Goal: Transaction & Acquisition: Purchase product/service

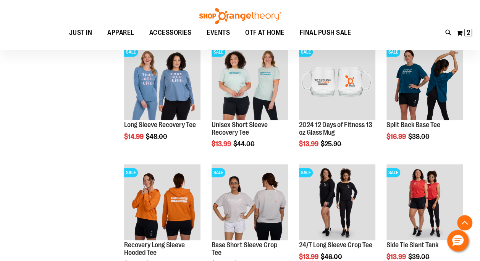
scroll to position [190, 0]
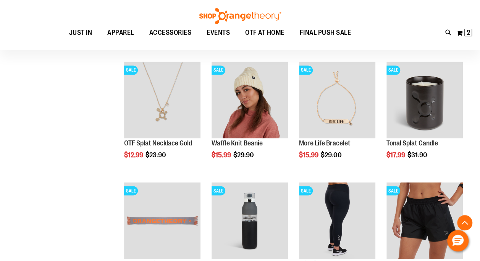
scroll to position [687, 0]
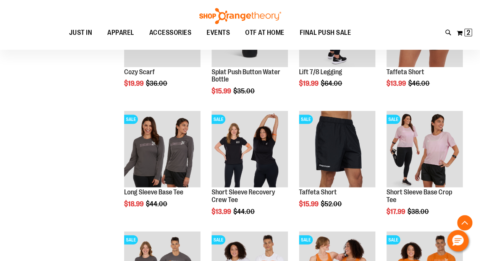
scroll to position [916, 0]
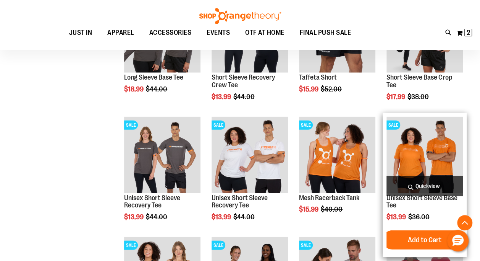
click at [416, 157] on img "product" at bounding box center [425, 155] width 76 height 76
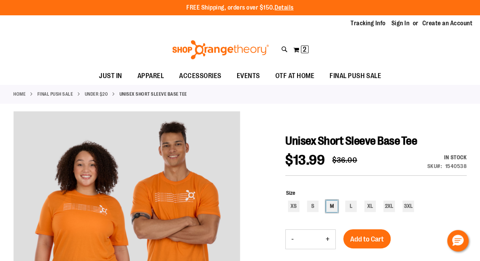
click at [334, 209] on div "M" at bounding box center [331, 205] width 11 height 11
type input "***"
click at [365, 237] on span "Add to Cart" at bounding box center [367, 239] width 34 height 8
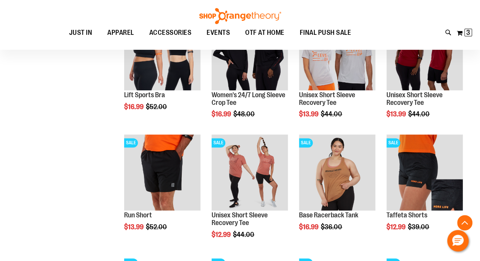
scroll to position [447, 0]
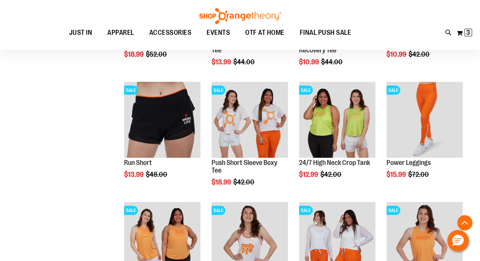
scroll to position [701, 0]
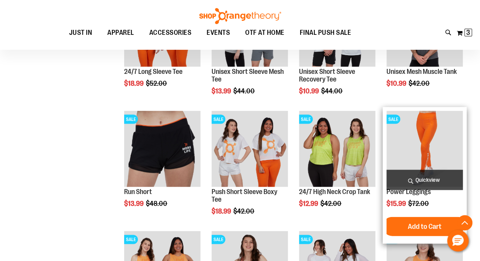
click at [437, 146] on img "product" at bounding box center [425, 148] width 76 height 76
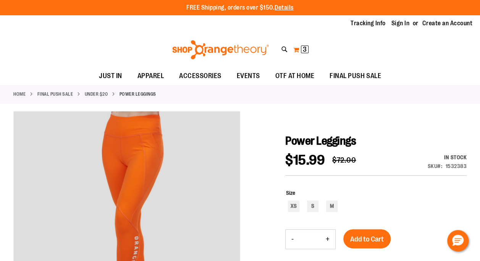
click at [302, 49] on span "3 3 items" at bounding box center [305, 49] width 8 height 8
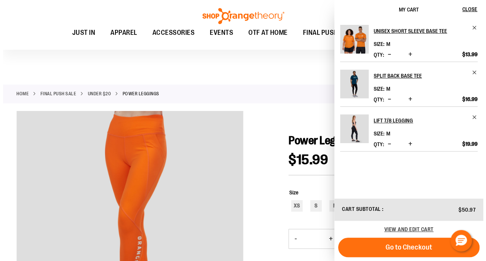
scroll to position [38, 0]
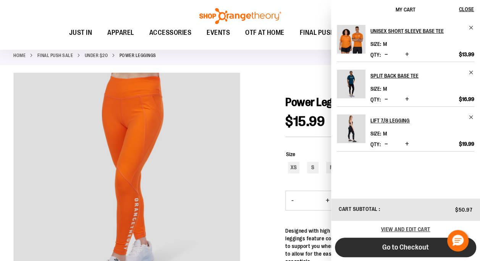
click at [405, 243] on span "Go to Checkout" at bounding box center [406, 247] width 47 height 8
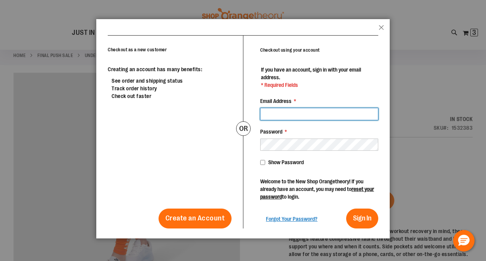
click at [284, 113] on input "Email Address *" at bounding box center [319, 114] width 118 height 12
type input "**********"
click at [304, 111] on input "**********" at bounding box center [319, 114] width 118 height 12
drag, startPoint x: 319, startPoint y: 113, endPoint x: 217, endPoint y: 123, distance: 102.5
click at [218, 124] on div "**********" at bounding box center [243, 131] width 271 height 193
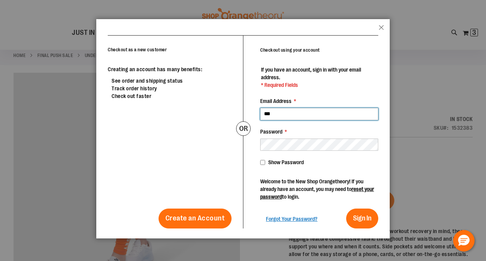
type input "**********"
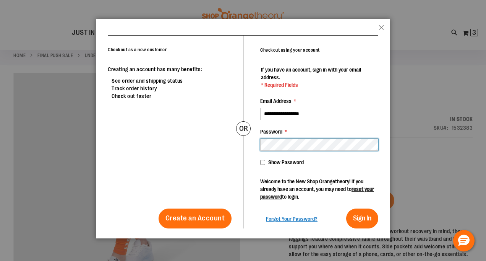
click at [346, 208] on button "Sign In" at bounding box center [362, 218] width 32 height 20
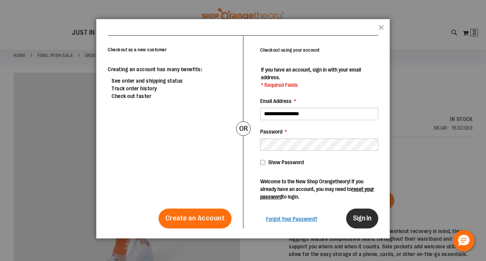
click at [360, 217] on span "Sign In" at bounding box center [362, 218] width 18 height 8
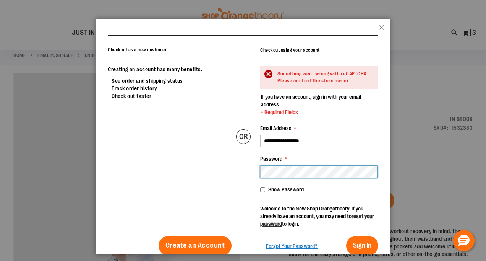
click at [346, 235] on button "Sign In" at bounding box center [362, 245] width 32 height 20
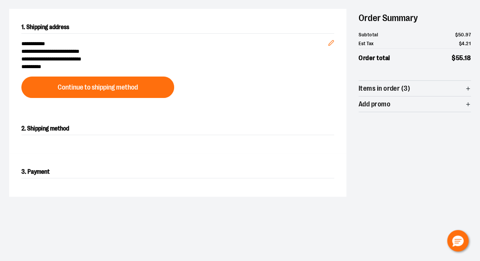
scroll to position [76, 0]
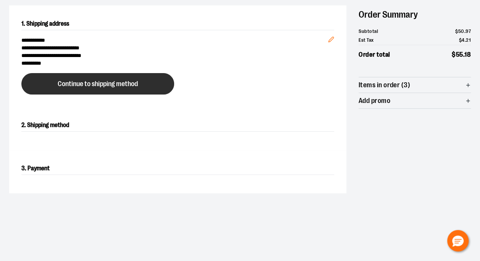
click at [97, 85] on span "Continue to shipping method" at bounding box center [98, 83] width 80 height 7
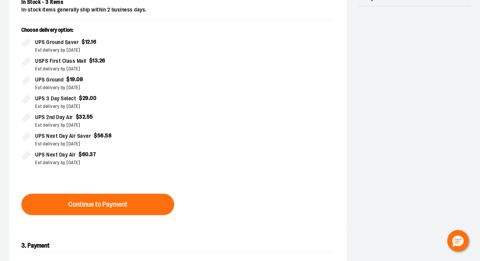
scroll to position [199, 0]
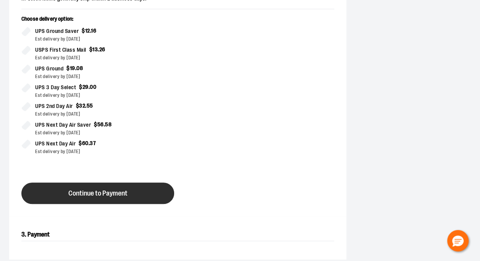
click at [113, 193] on span "Continue to Payment" at bounding box center [97, 193] width 59 height 7
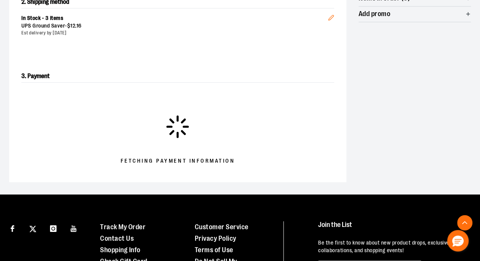
scroll to position [161, 0]
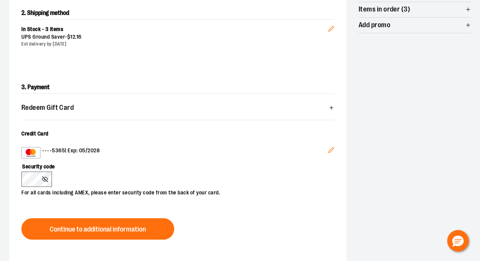
click at [331, 30] on icon "Edit" at bounding box center [331, 29] width 6 height 6
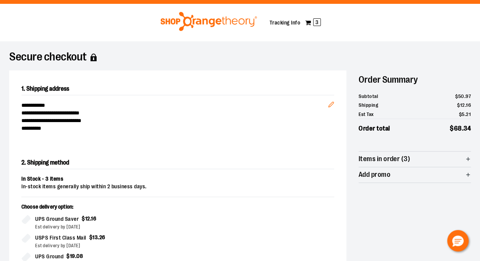
scroll to position [0, 0]
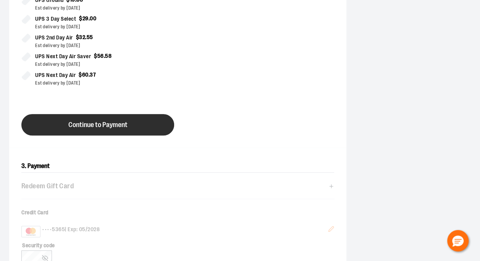
click at [106, 131] on button "Continue to Payment" at bounding box center [97, 124] width 153 height 21
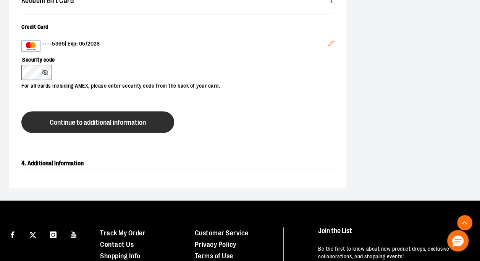
scroll to position [260, 0]
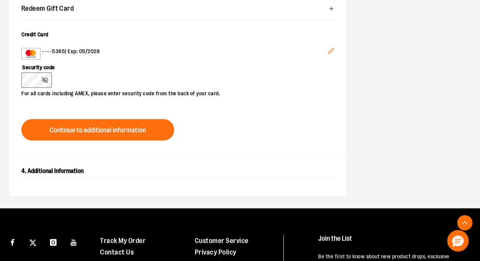
click at [330, 48] on icon "Edit" at bounding box center [331, 51] width 6 height 6
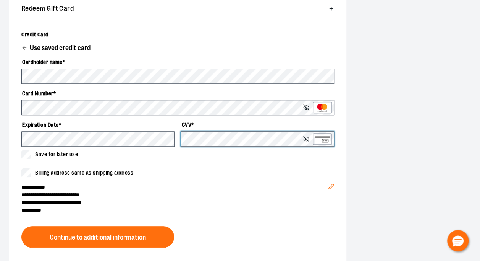
scroll to position [298, 0]
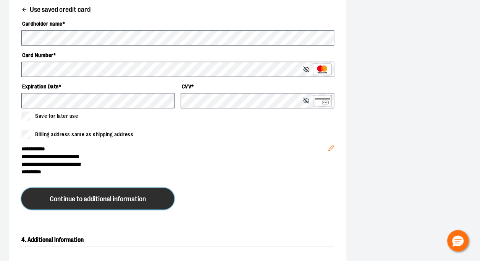
click at [112, 200] on span "Continue to additional information" at bounding box center [98, 198] width 96 height 7
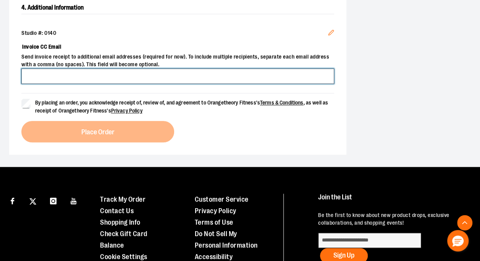
click at [126, 72] on input "Invoice CC Email" at bounding box center [177, 75] width 313 height 15
type input "**********"
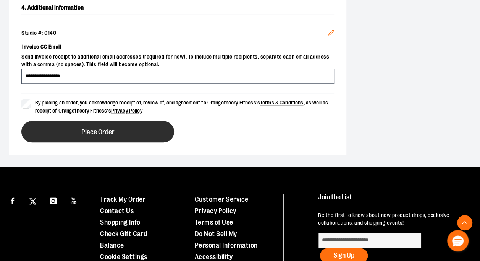
click at [101, 128] on span "Place Order" at bounding box center [97, 131] width 33 height 7
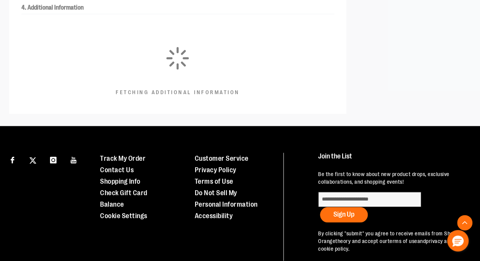
scroll to position [259, 0]
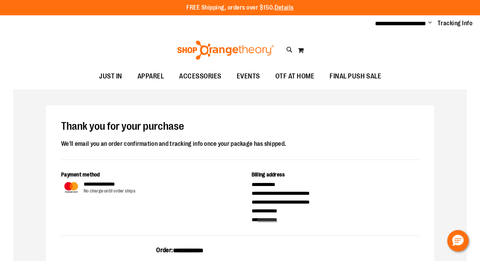
click at [432, 23] on ul "**********" at bounding box center [422, 23] width 104 height 9
click at [429, 22] on span "Change" at bounding box center [430, 22] width 4 height 7
click at [394, 52] on link "Sign Out" at bounding box center [403, 51] width 67 height 15
